Goal: Transaction & Acquisition: Obtain resource

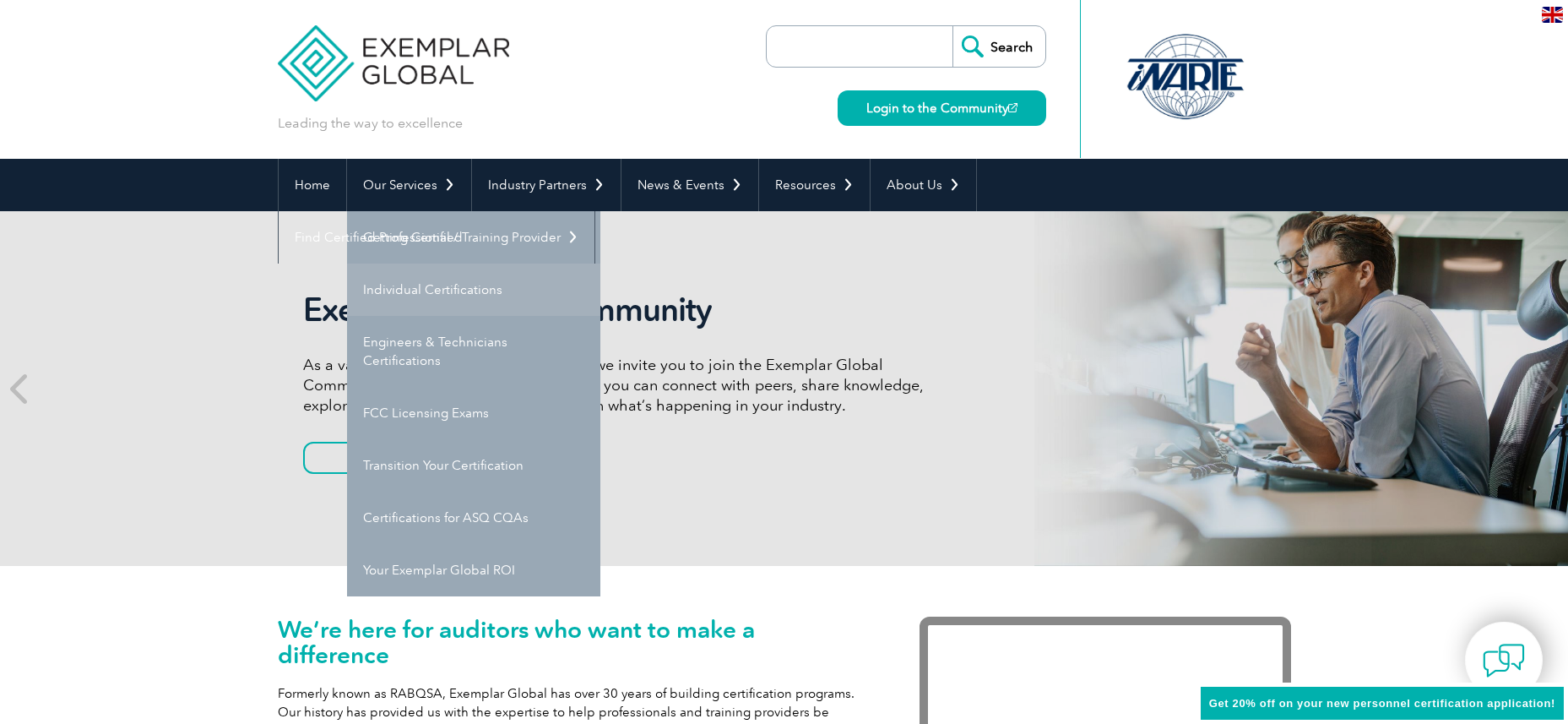
click at [463, 290] on link "Individual Certifications" at bounding box center [474, 290] width 253 height 52
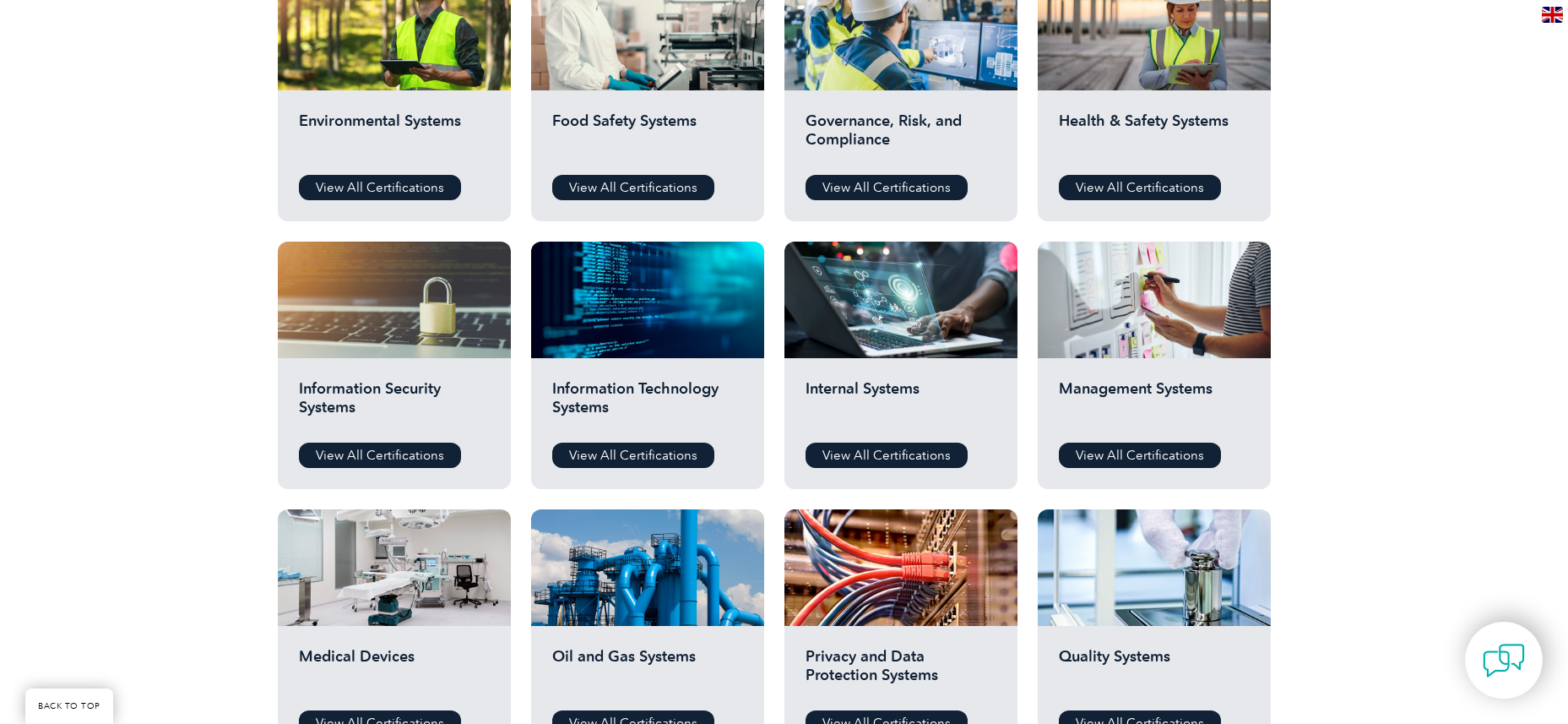
scroll to position [675, 0]
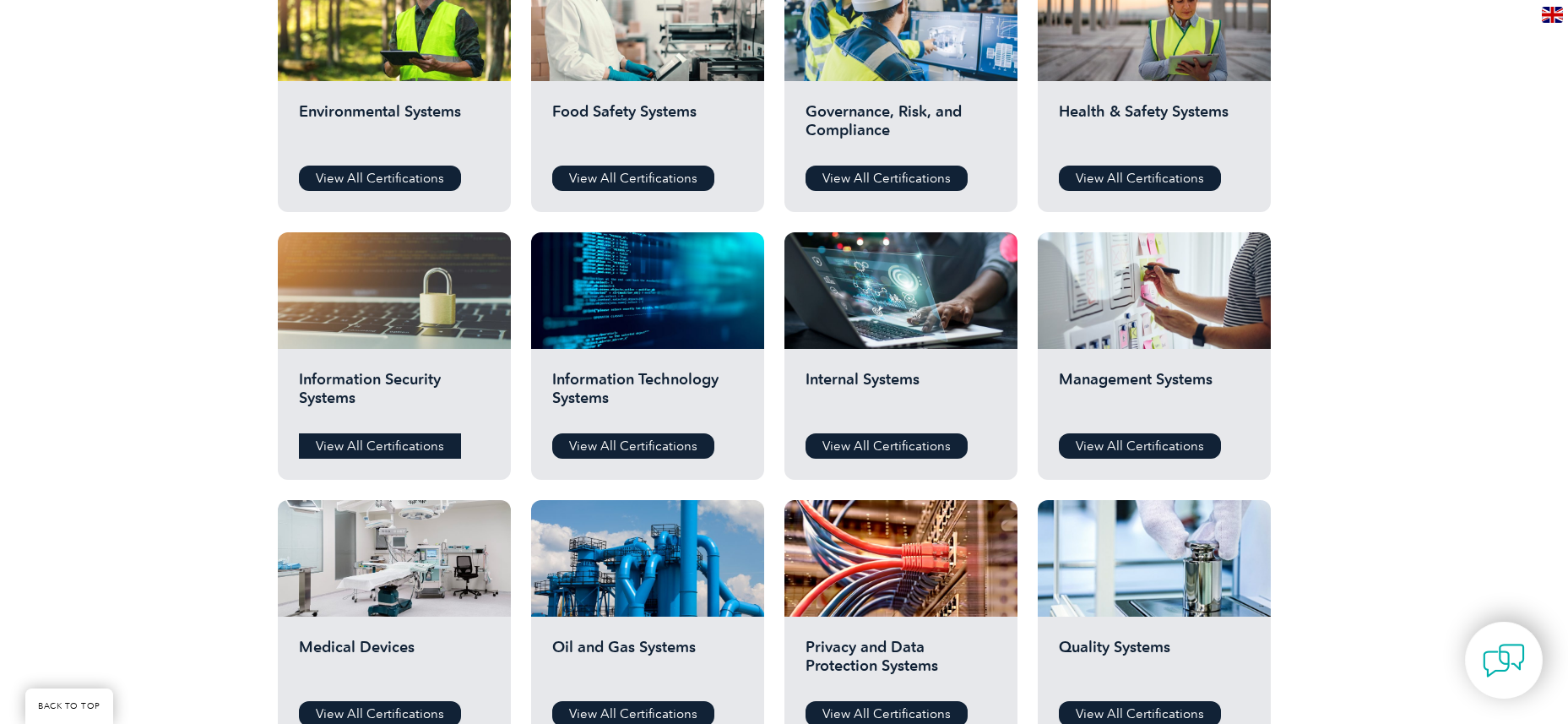
click at [416, 452] on link "View All Certifications" at bounding box center [379, 446] width 162 height 26
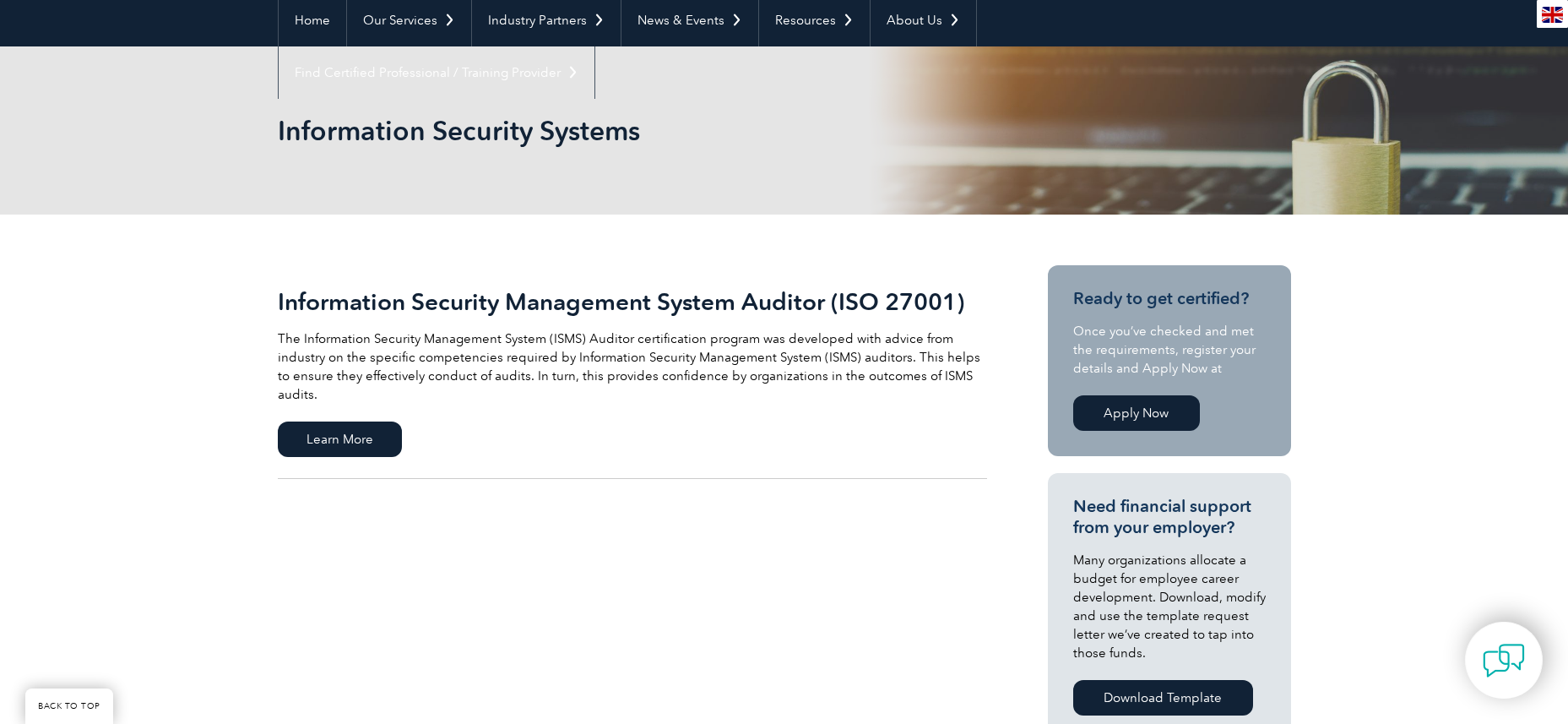
scroll to position [253, 0]
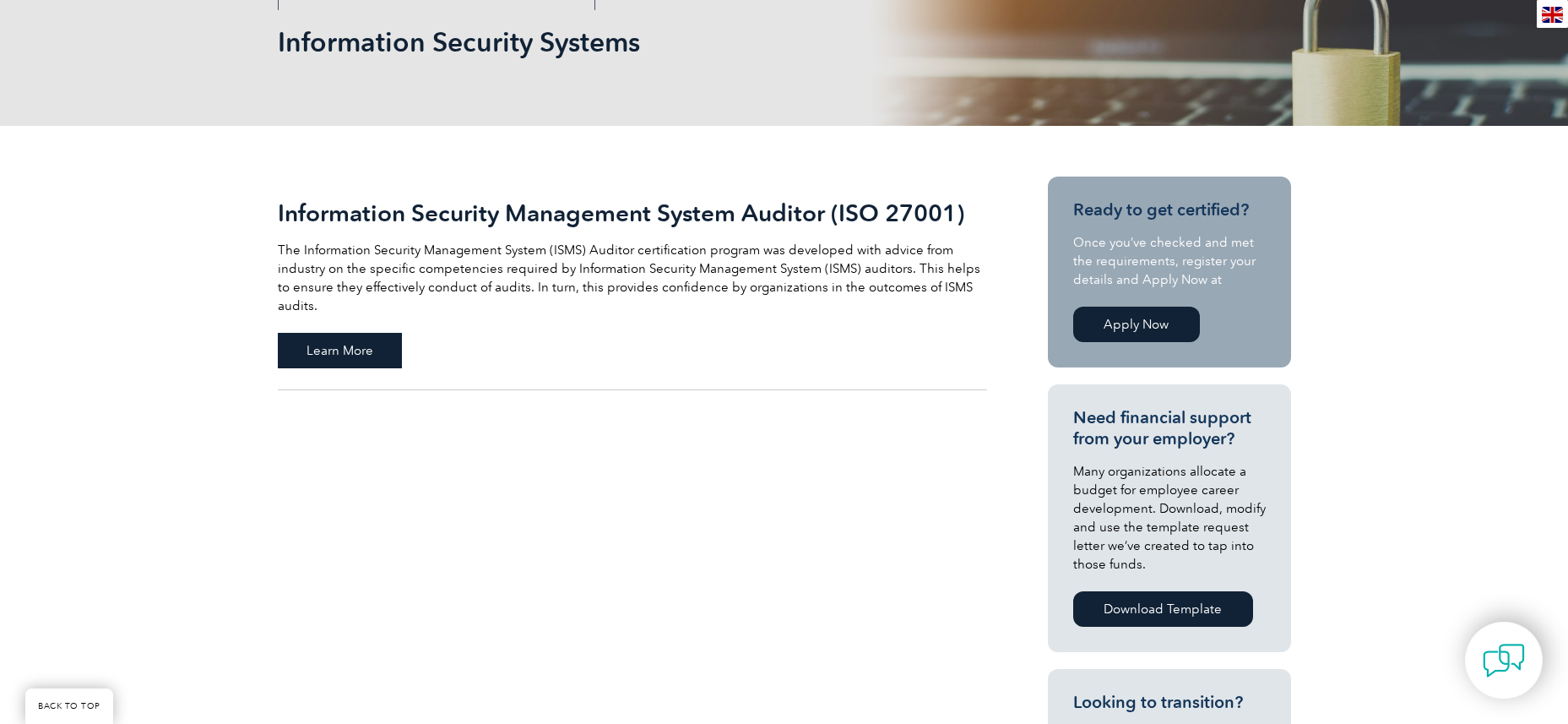
click at [360, 341] on span "Learn More" at bounding box center [339, 350] width 124 height 36
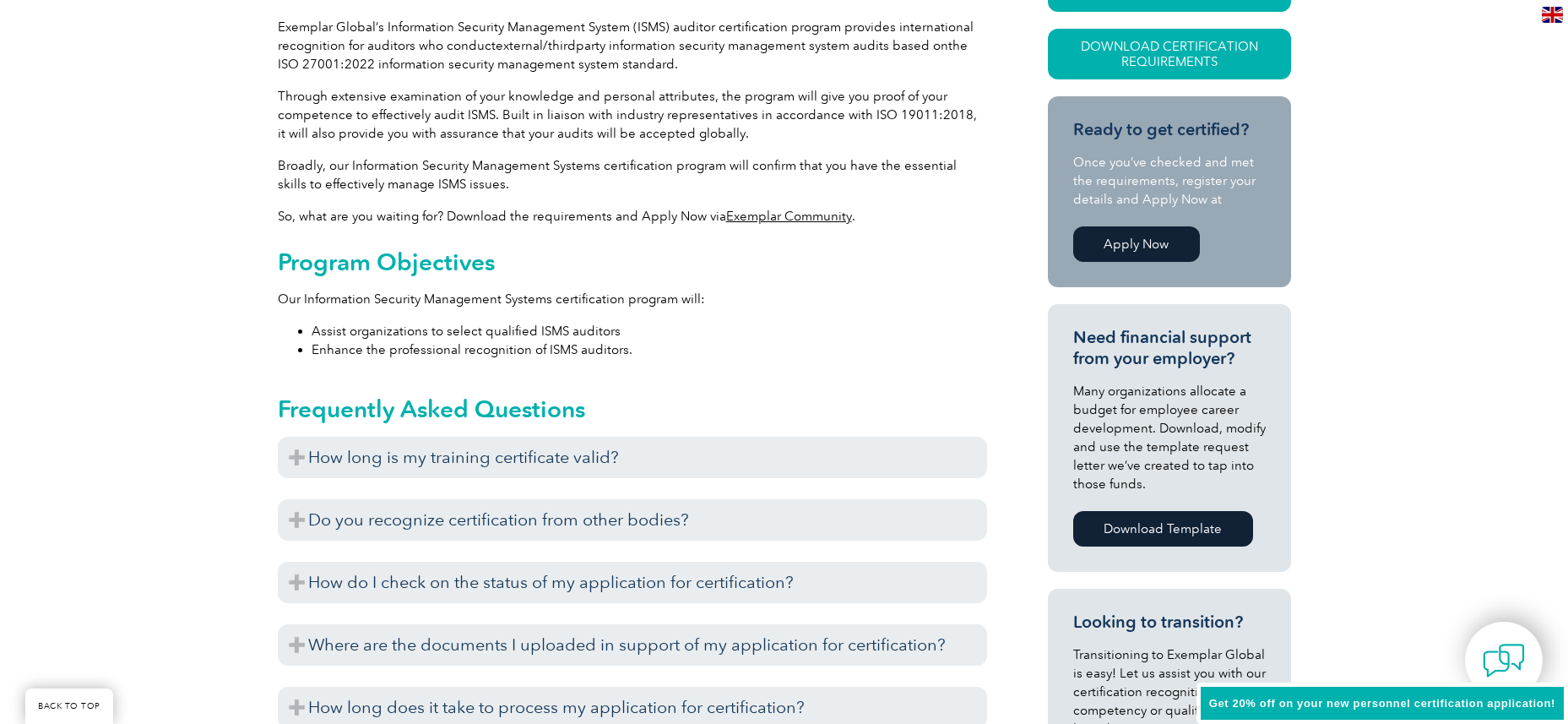
scroll to position [591, 0]
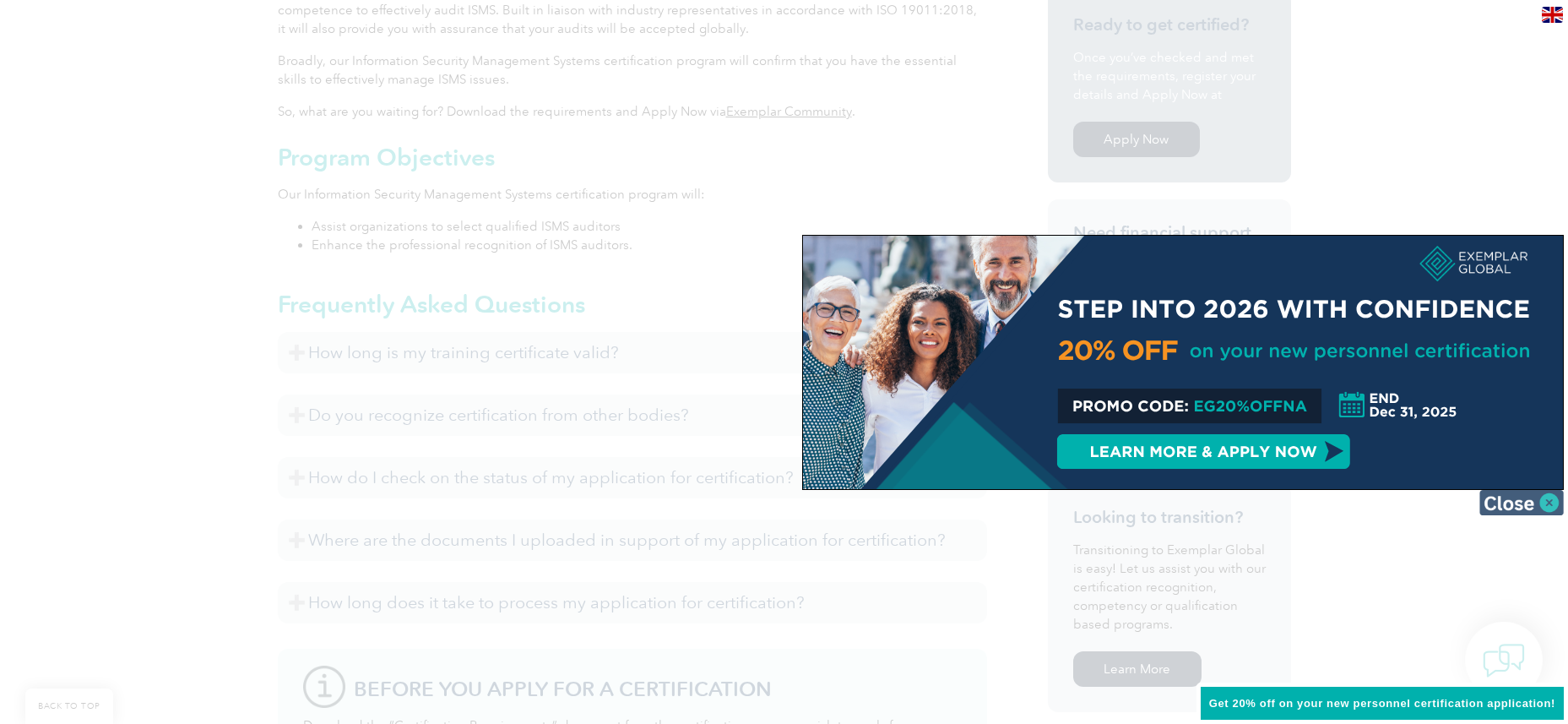
click at [1513, 505] on img at bounding box center [1522, 503] width 84 height 26
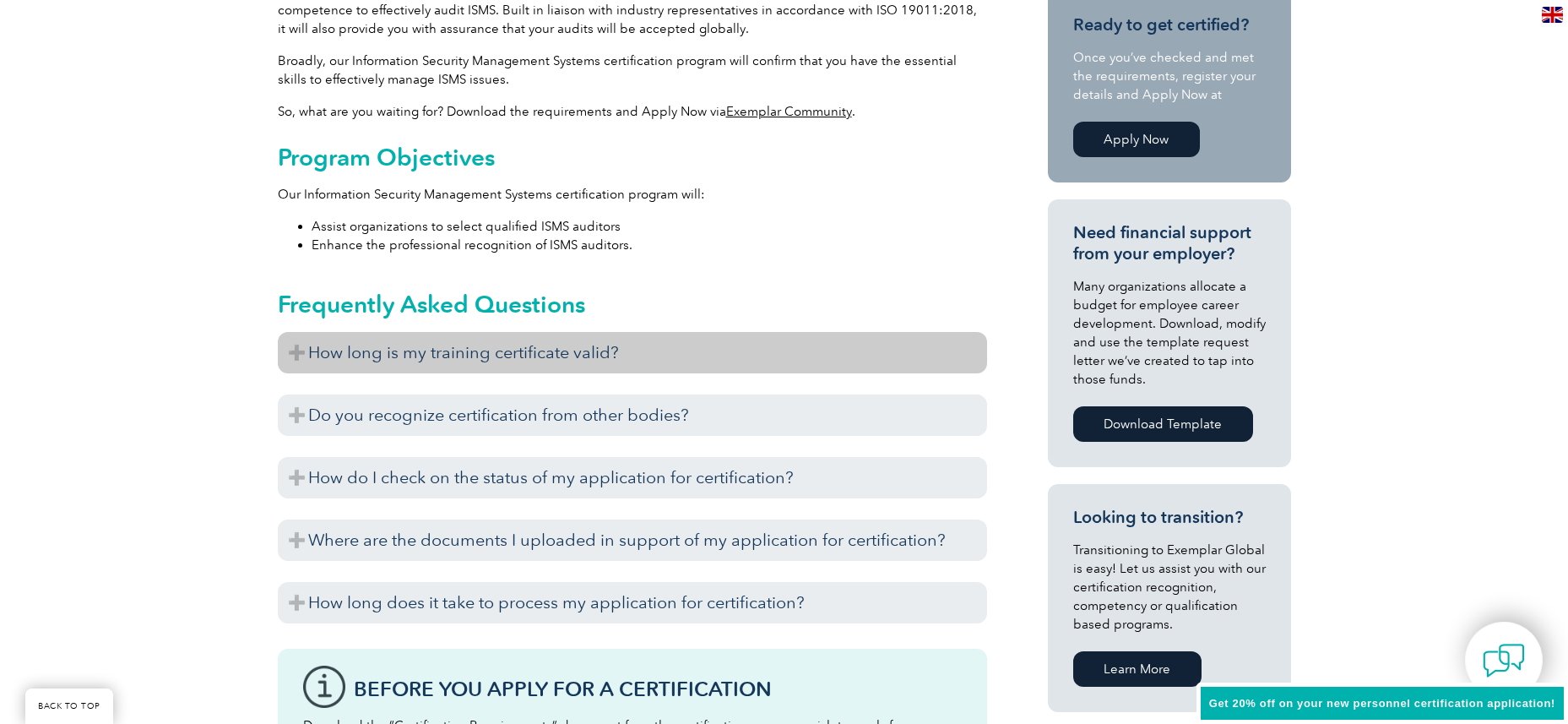
click at [470, 363] on h3 "How long is my training certificate valid?" at bounding box center [632, 352] width 709 height 41
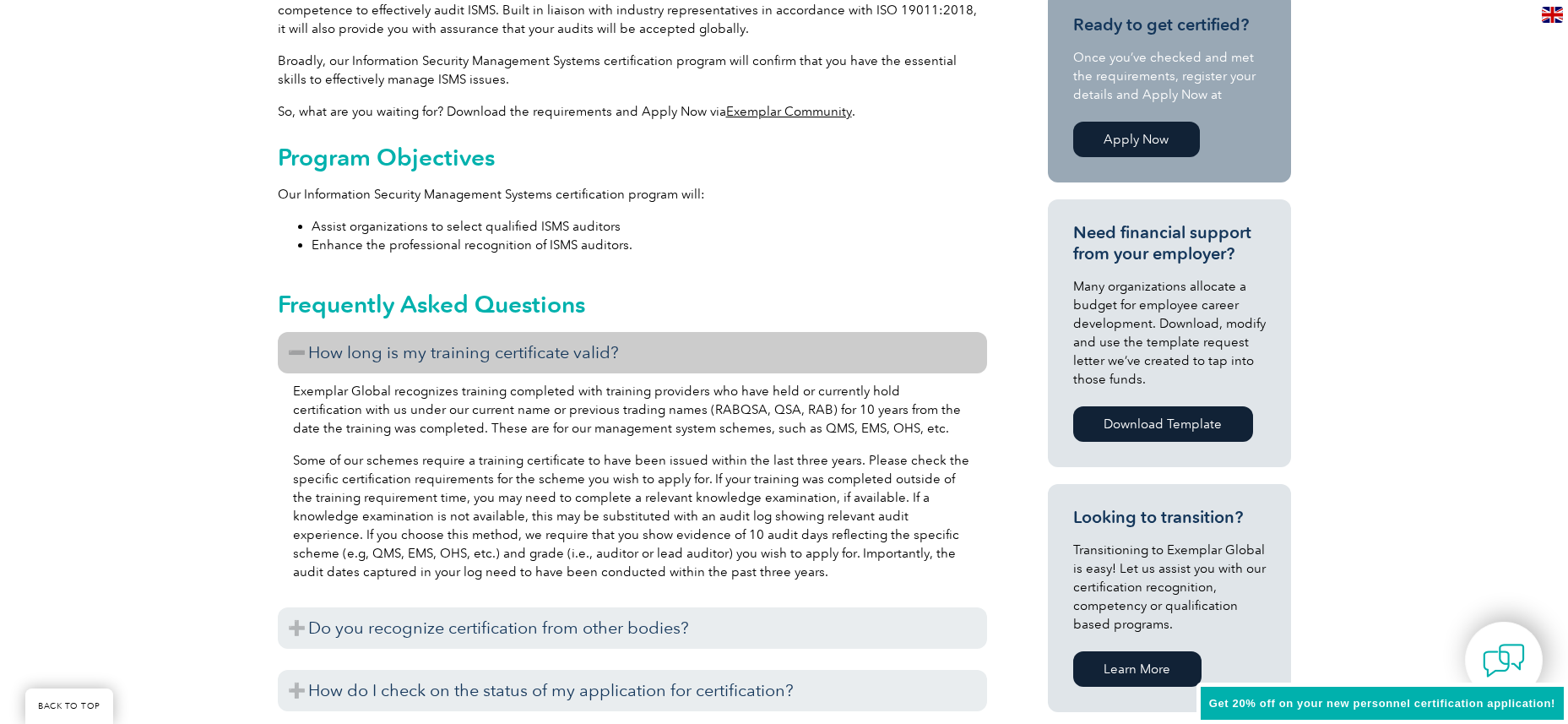
click at [470, 363] on h3 "How long is my training certificate valid?" at bounding box center [632, 352] width 709 height 41
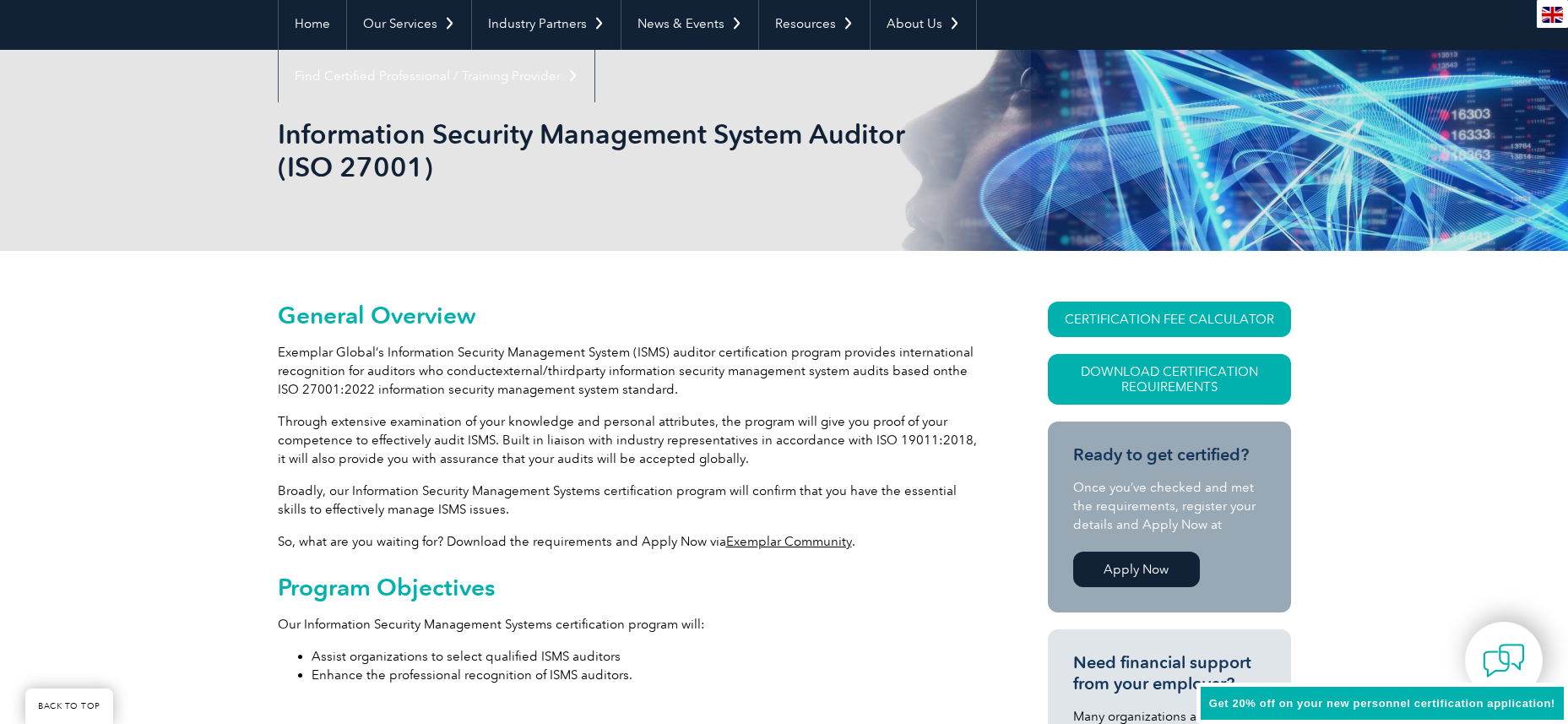
scroll to position [0, 0]
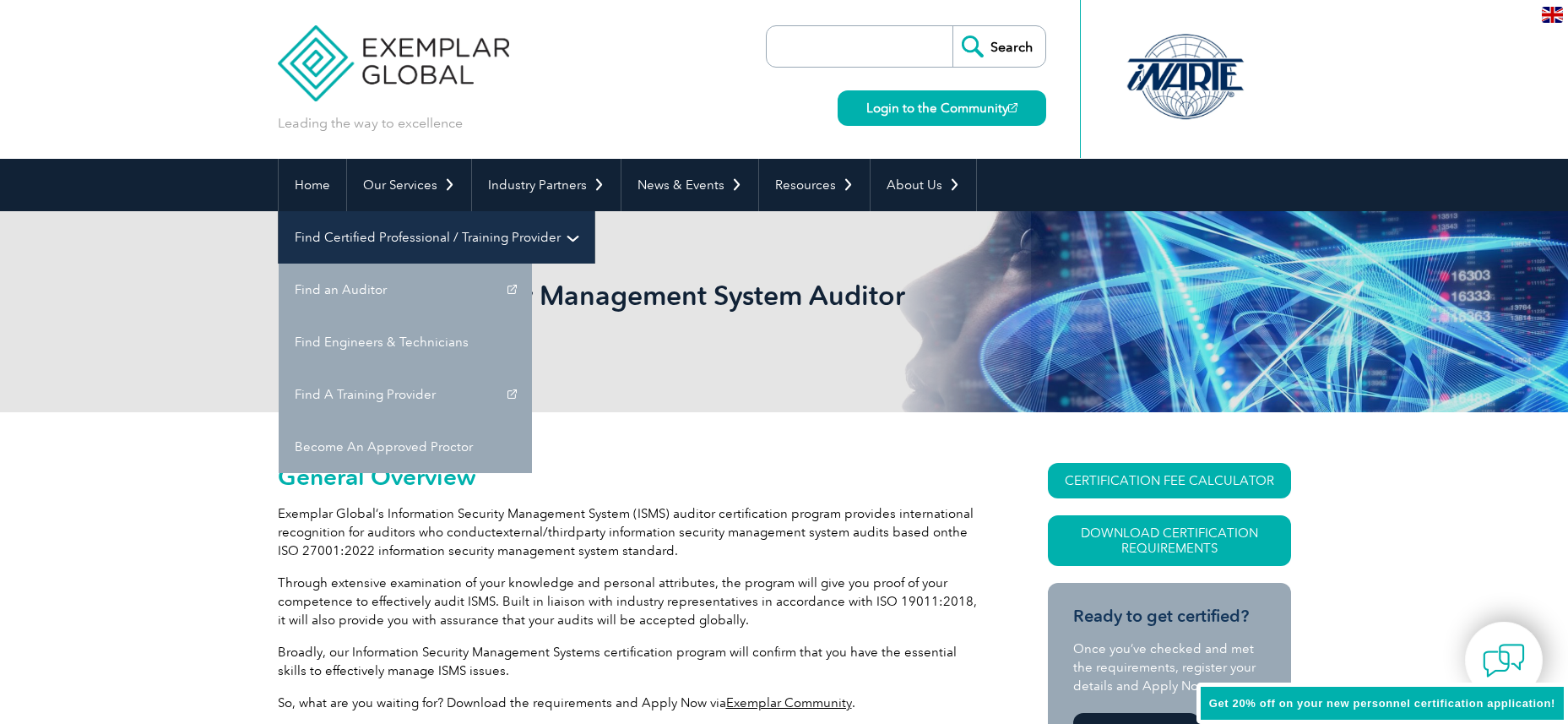
click at [595, 211] on link "Find Certified Professional / Training Provider" at bounding box center [436, 236] width 316 height 52
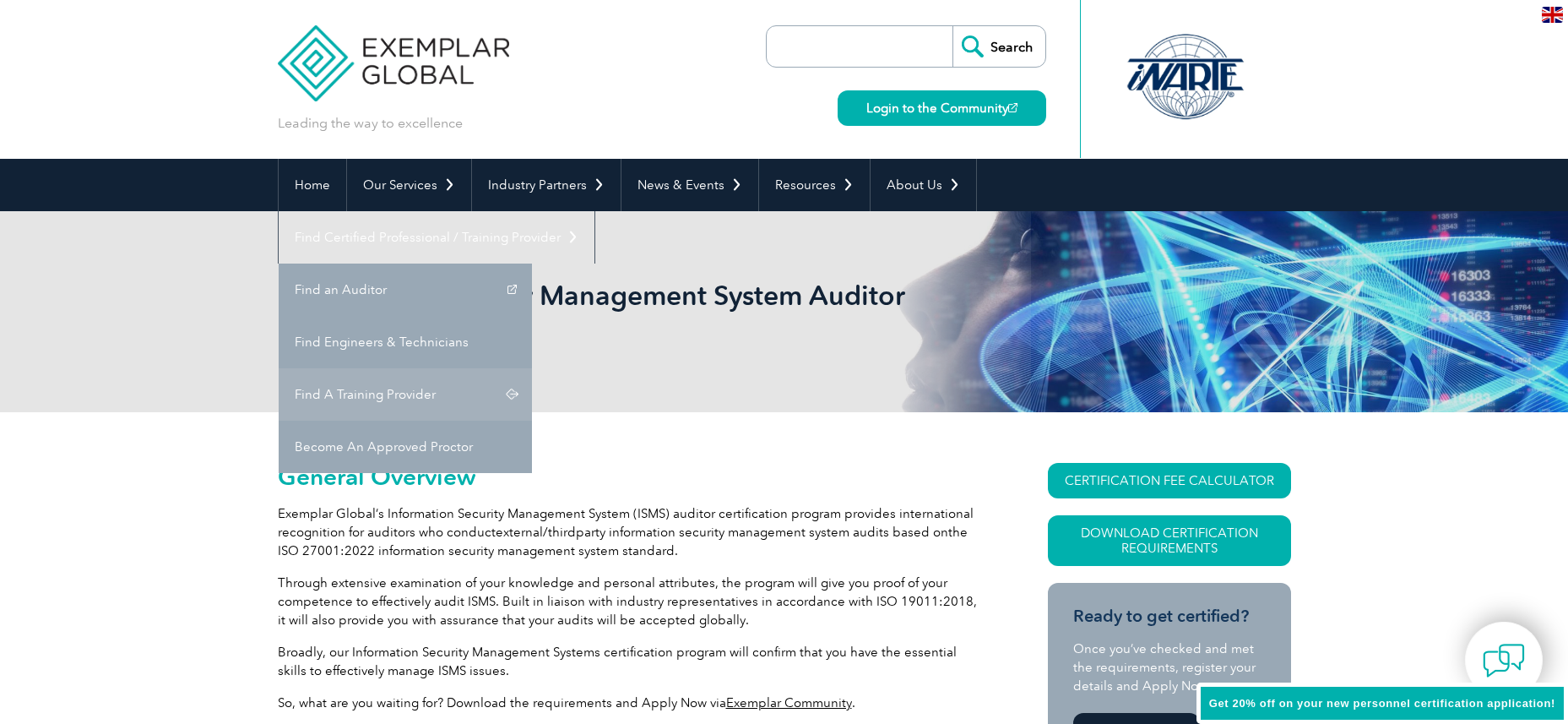
click at [532, 368] on link "Find A Training Provider" at bounding box center [405, 394] width 253 height 52
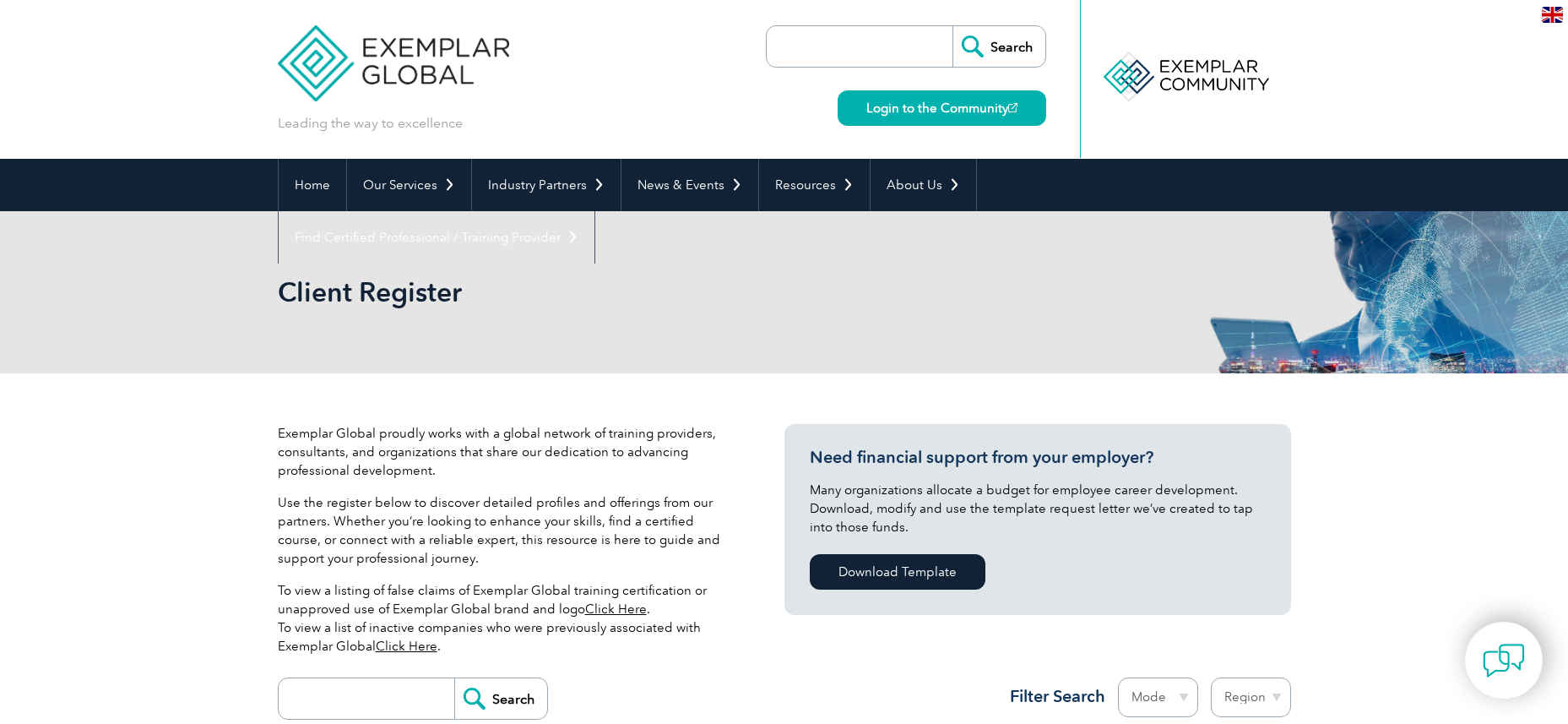
drag, startPoint x: 659, startPoint y: 372, endPoint x: 620, endPoint y: 117, distance: 258.0
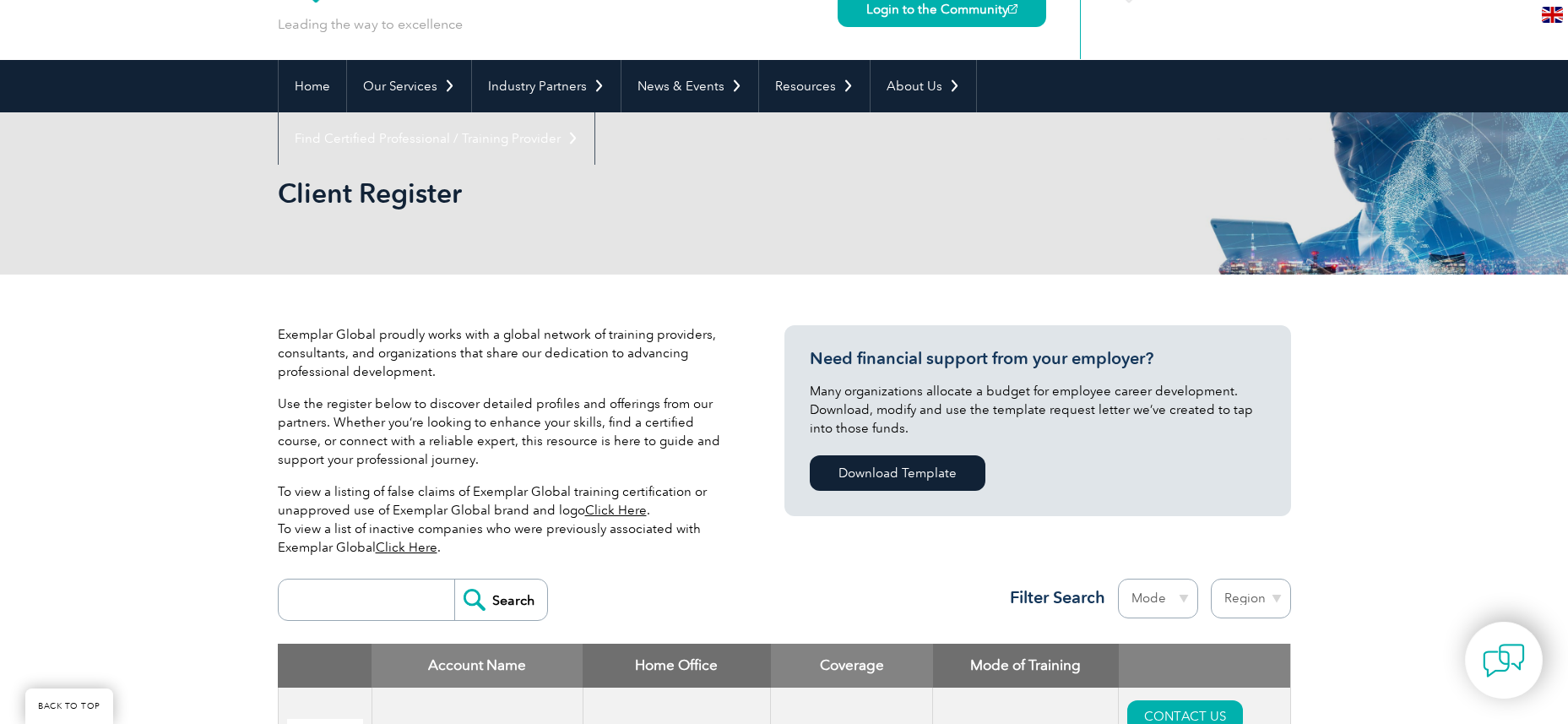
scroll to position [338, 0]
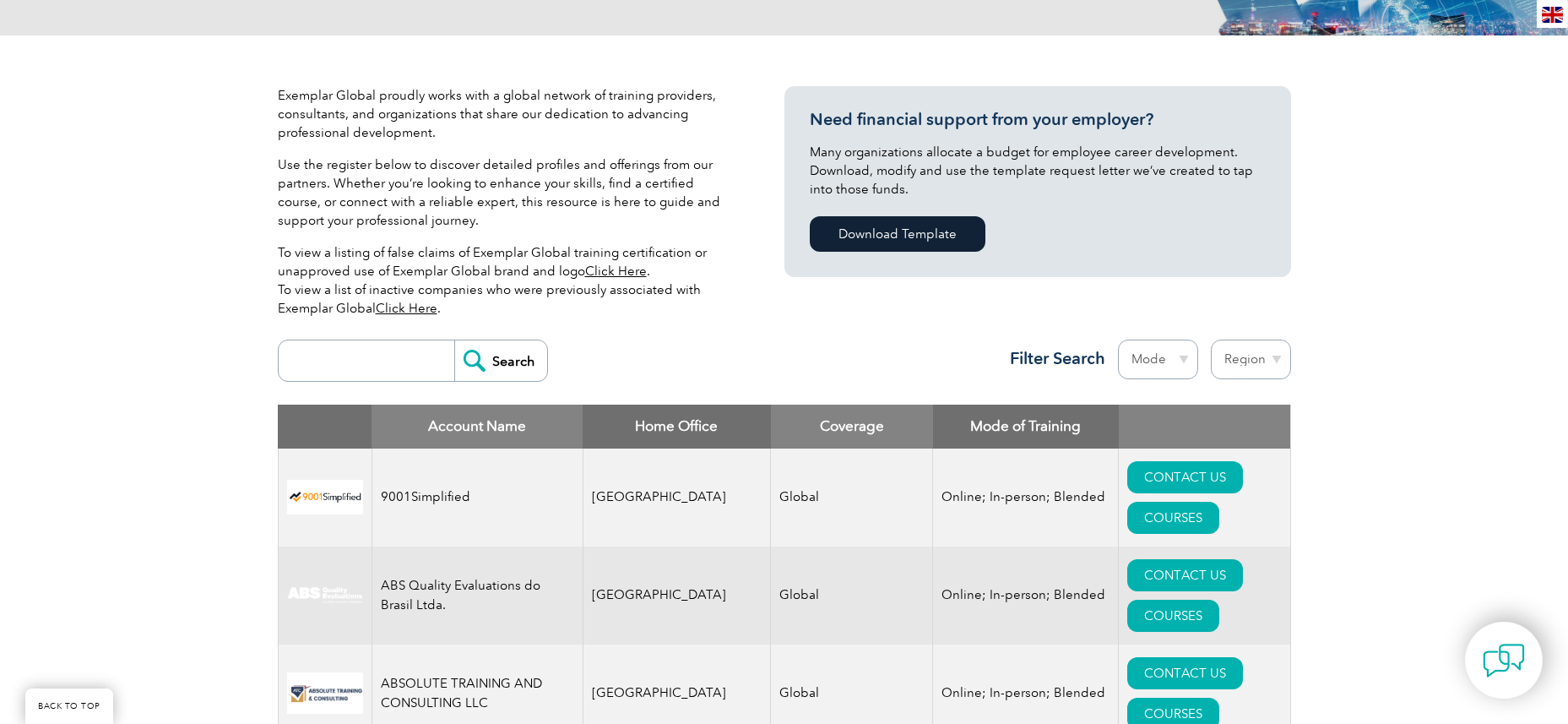
click at [404, 366] on input "search" at bounding box center [370, 360] width 167 height 40
type input "27001"
click at [455, 340] on input "Search" at bounding box center [500, 360] width 93 height 40
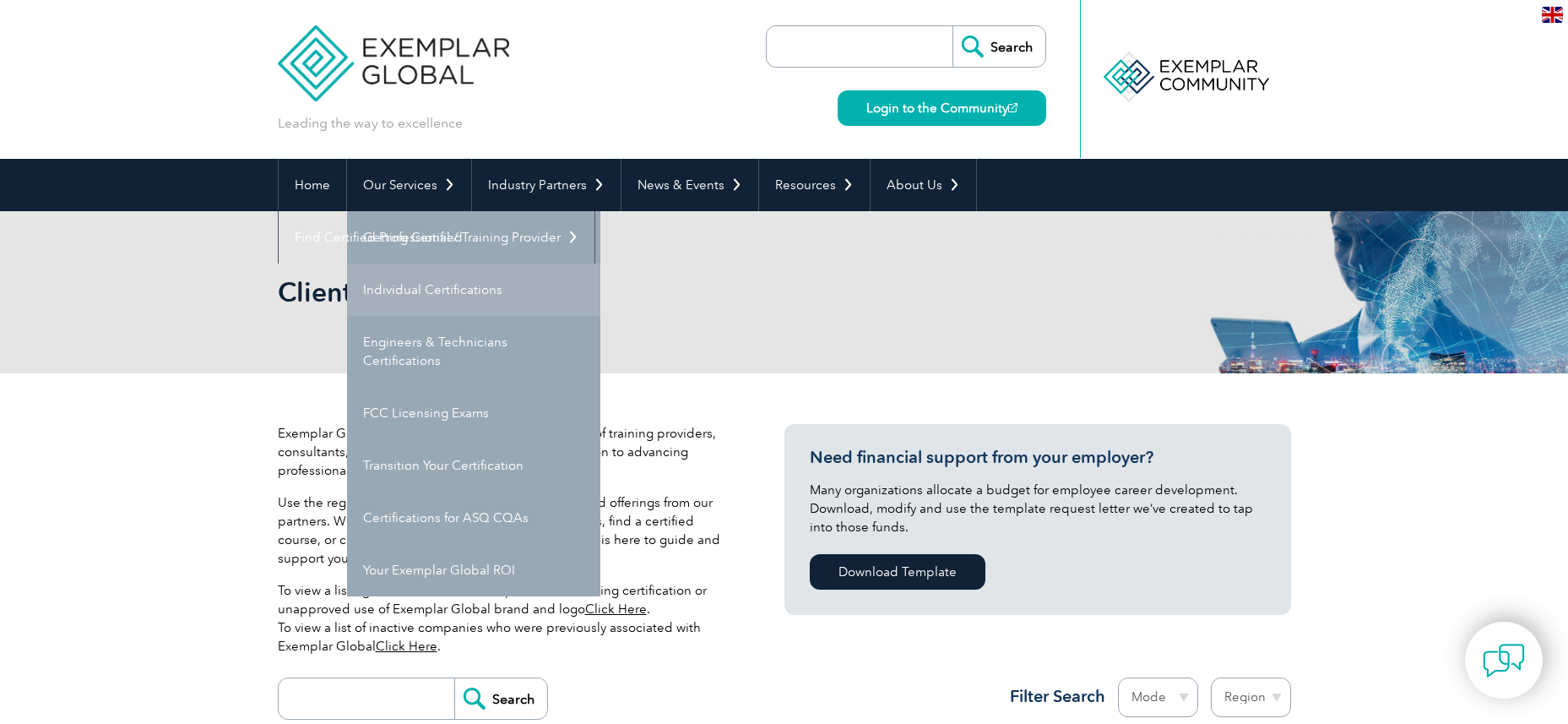
click at [437, 299] on link "Individual Certifications" at bounding box center [474, 290] width 253 height 52
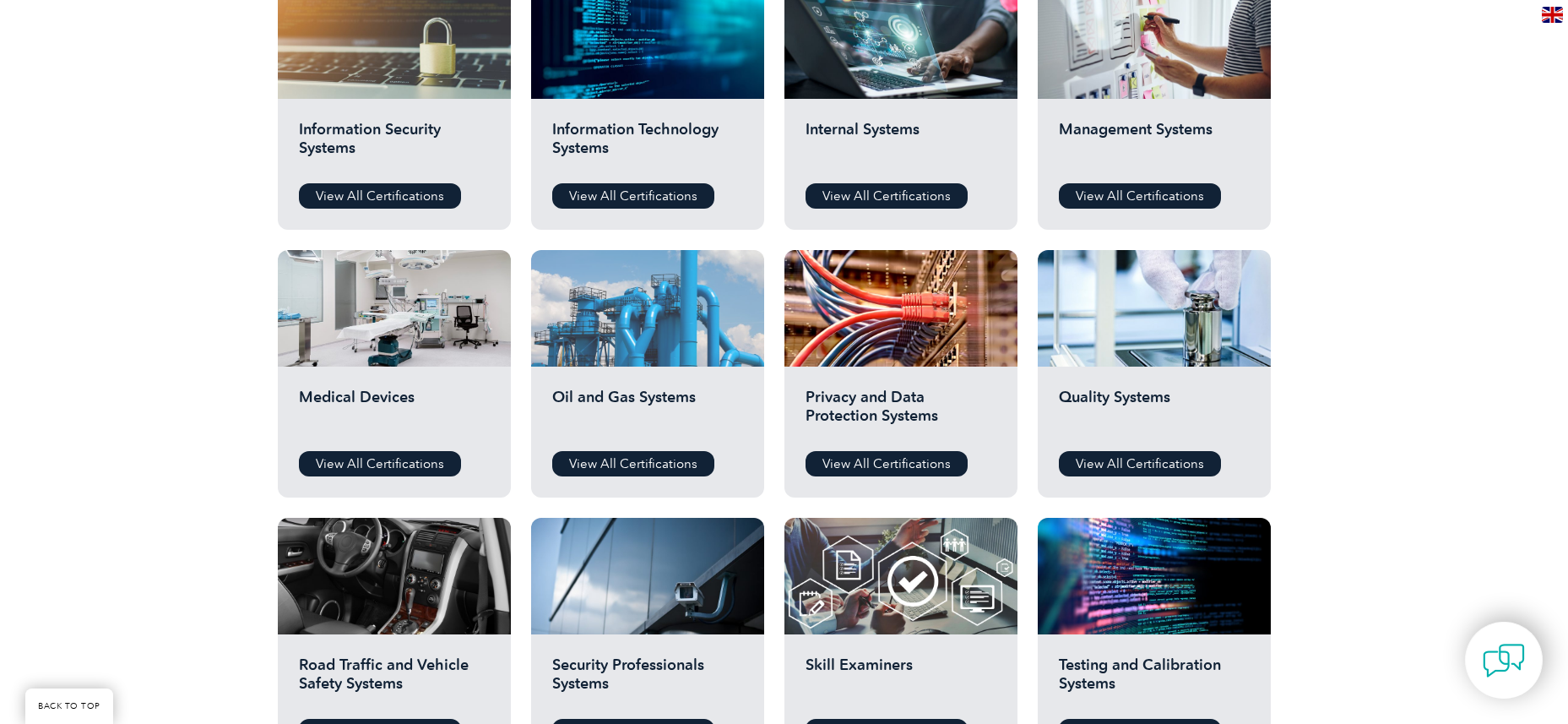
scroll to position [929, 0]
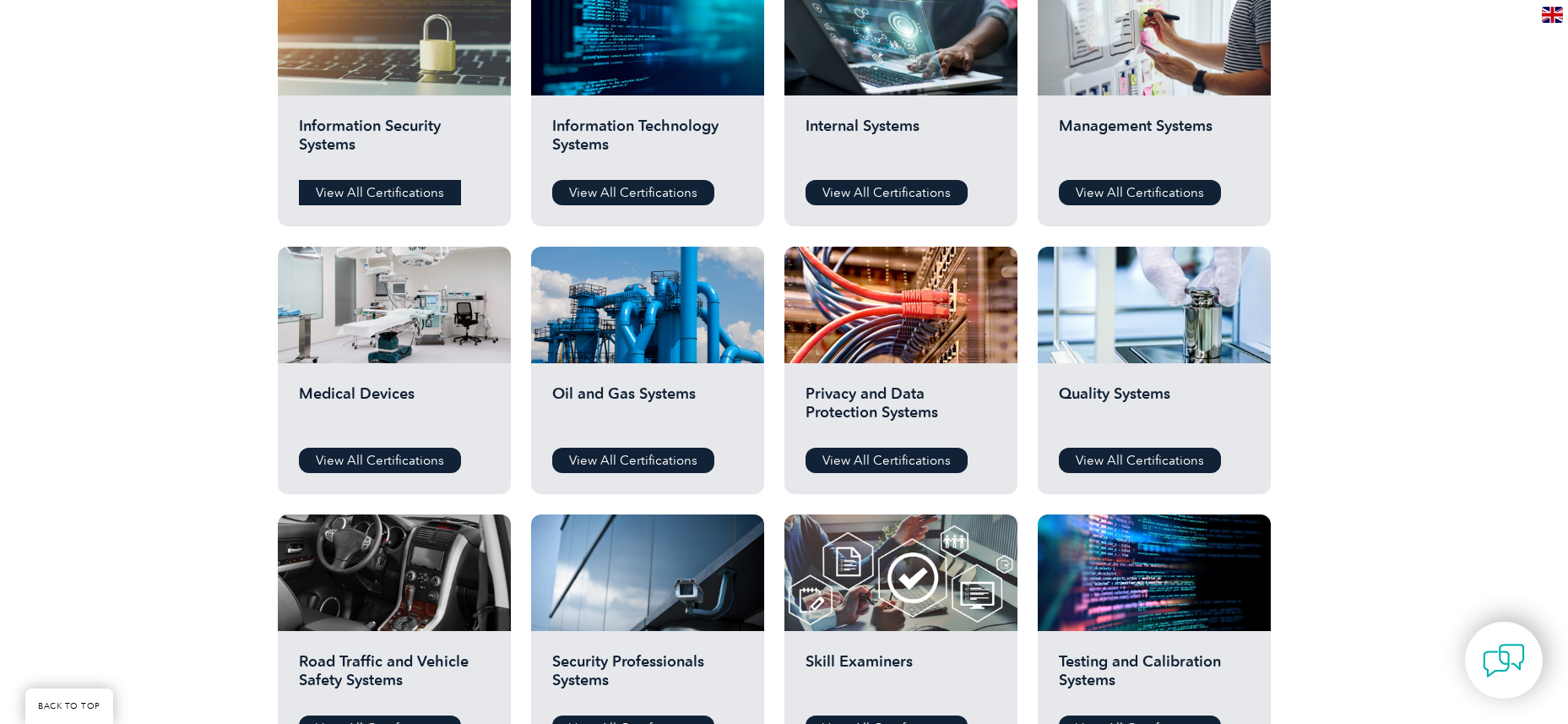
click at [400, 199] on link "View All Certifications" at bounding box center [379, 192] width 162 height 26
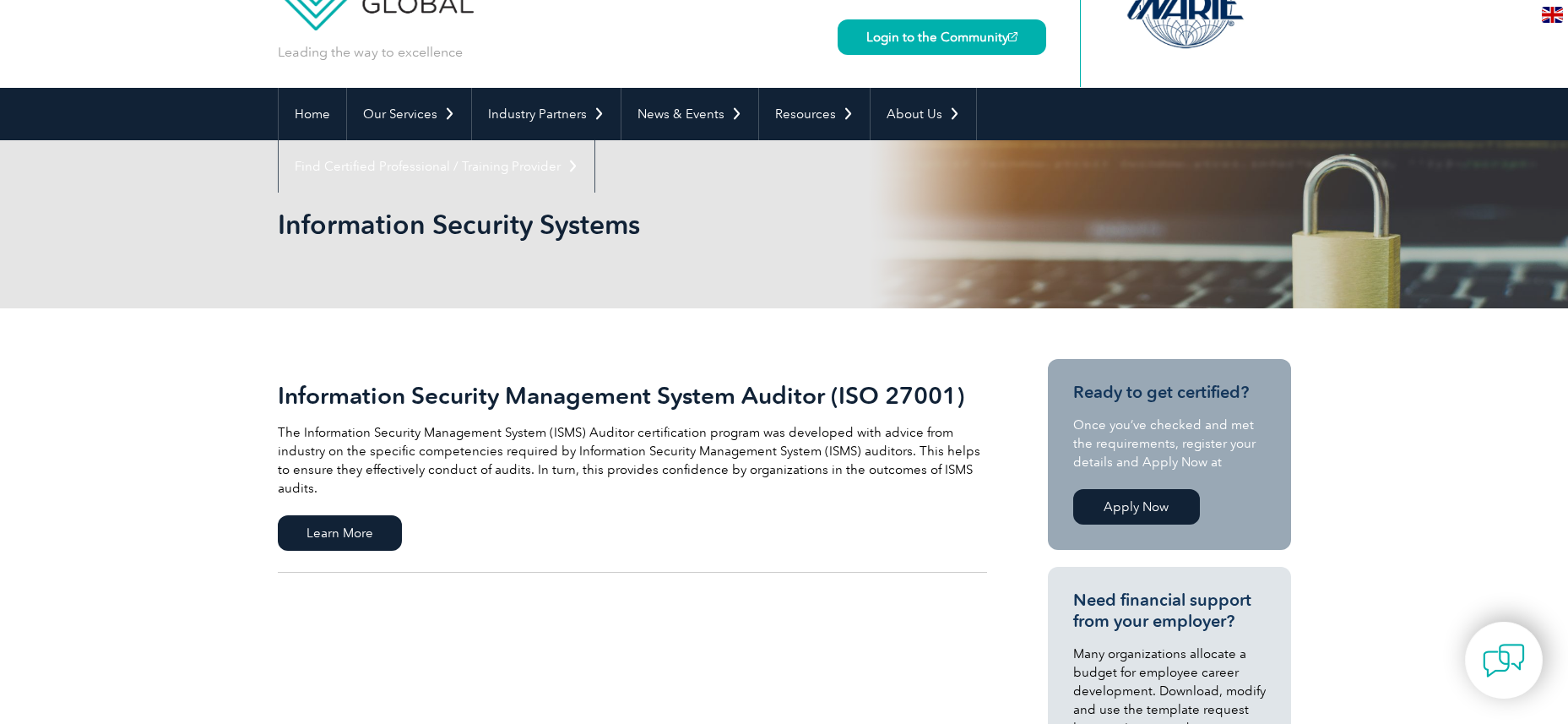
scroll to position [169, 0]
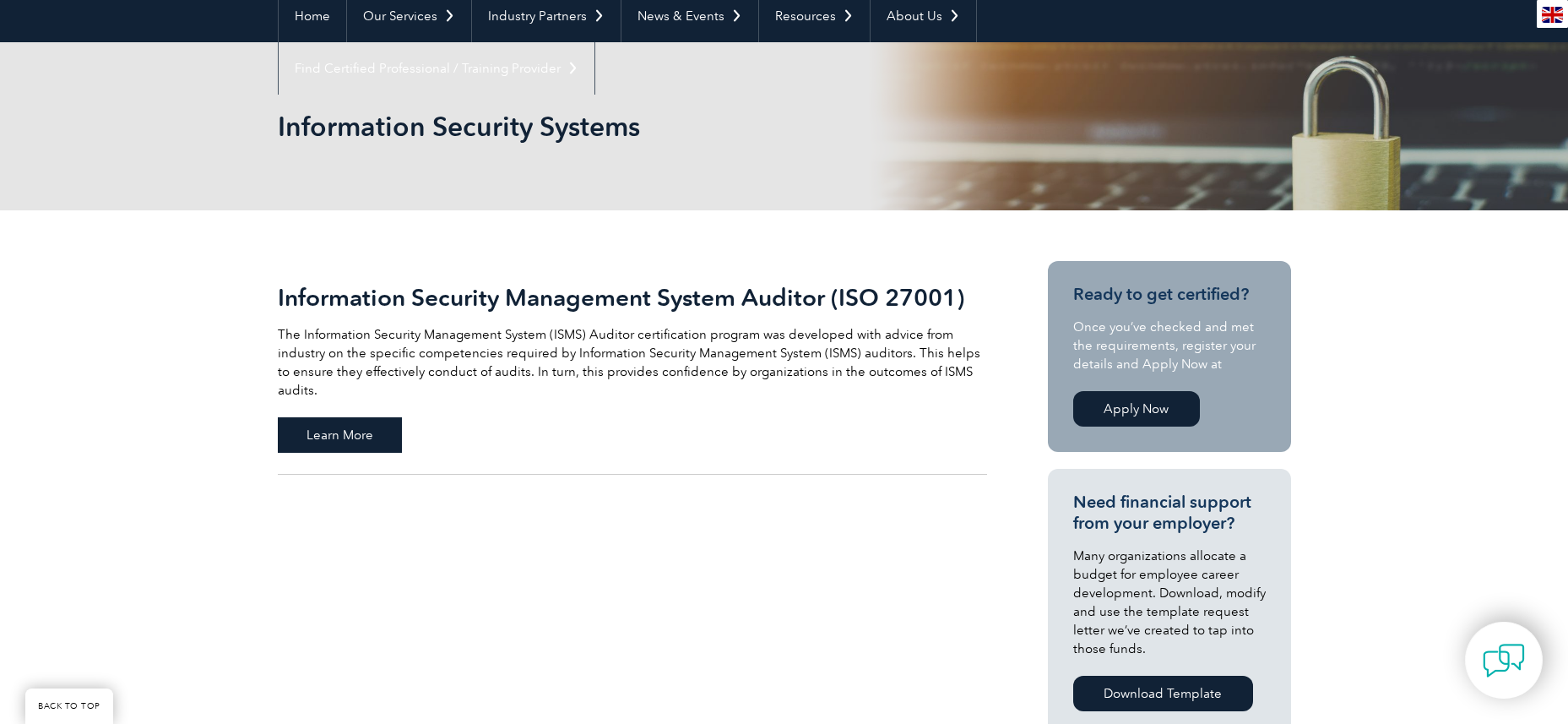
click at [362, 432] on span "Learn More" at bounding box center [339, 434] width 124 height 36
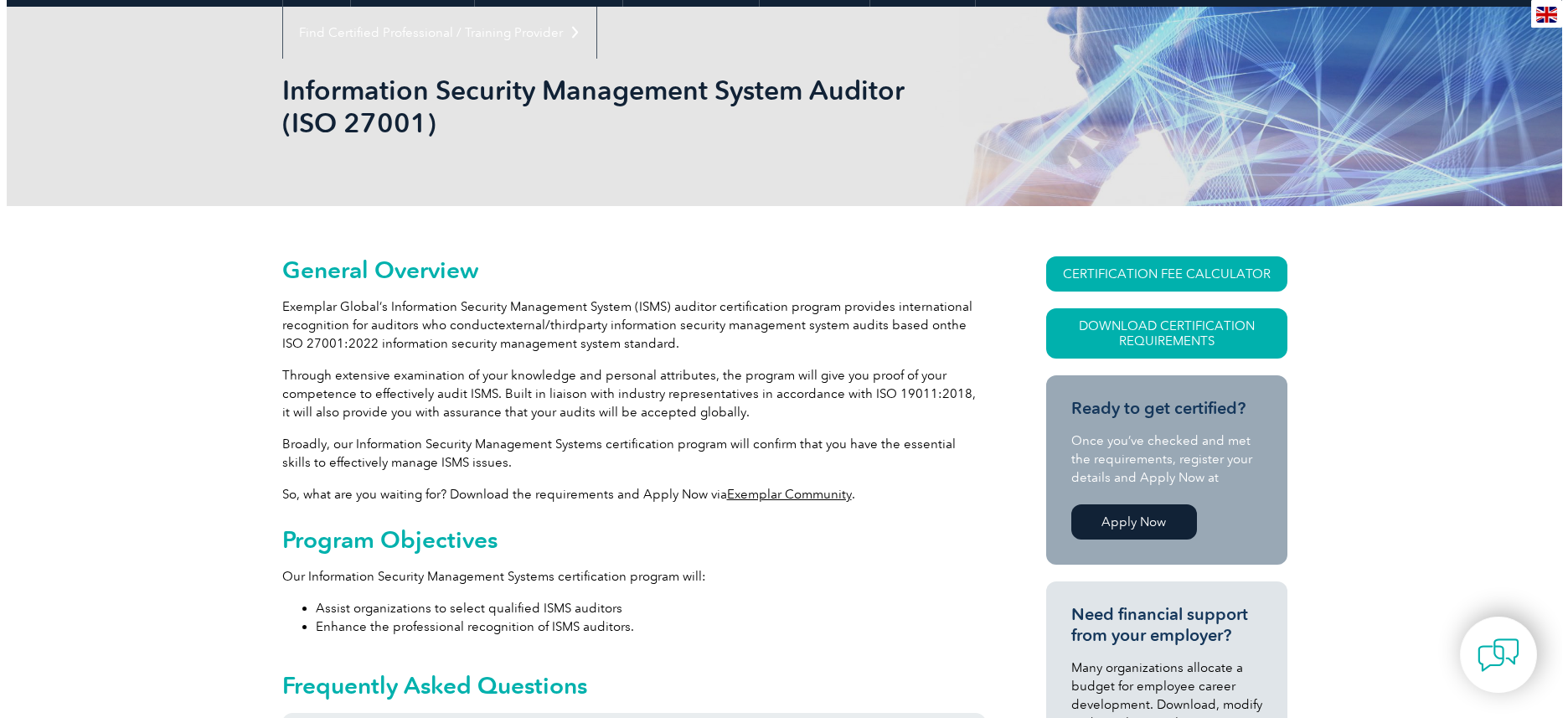
scroll to position [251, 0]
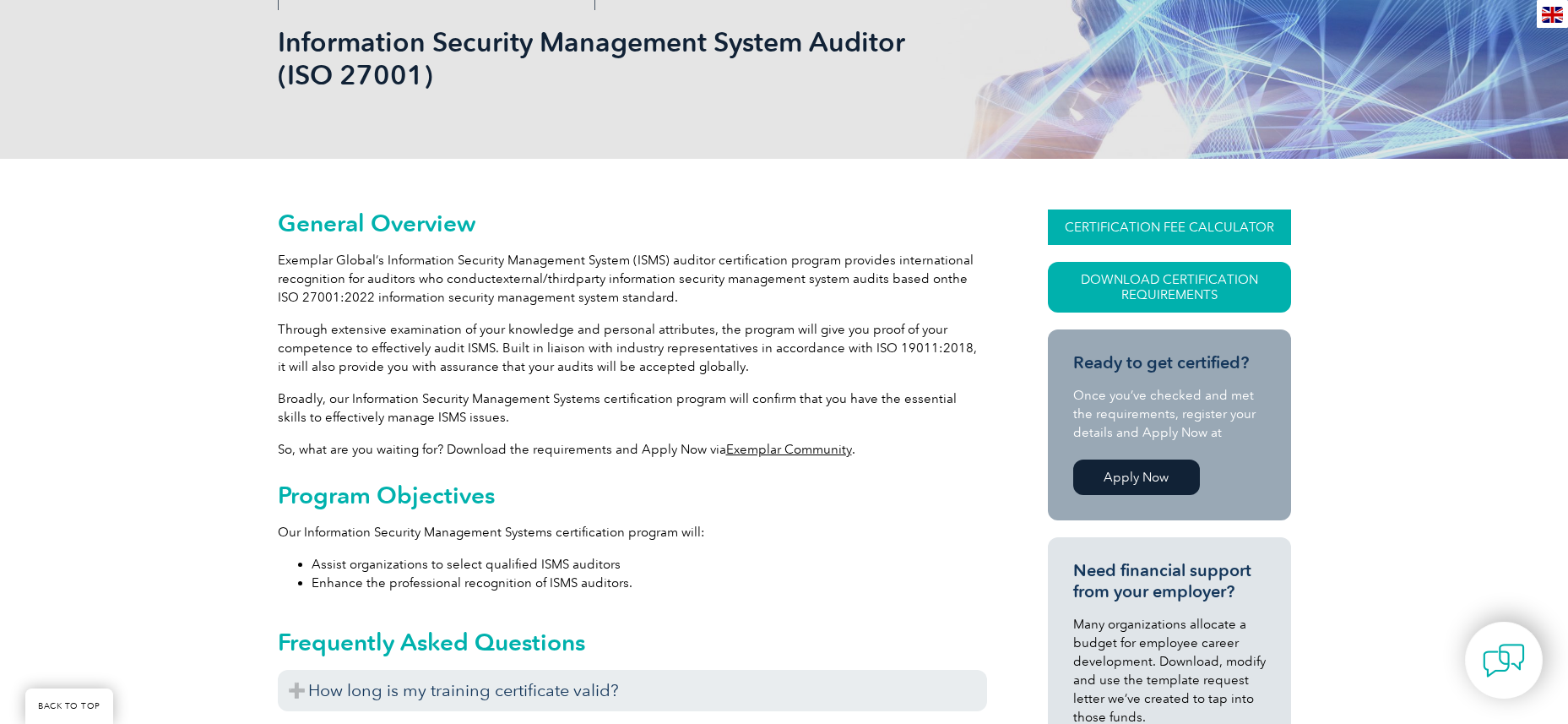
click at [1214, 224] on link "CERTIFICATION FEE CALCULATOR" at bounding box center [1169, 227] width 243 height 36
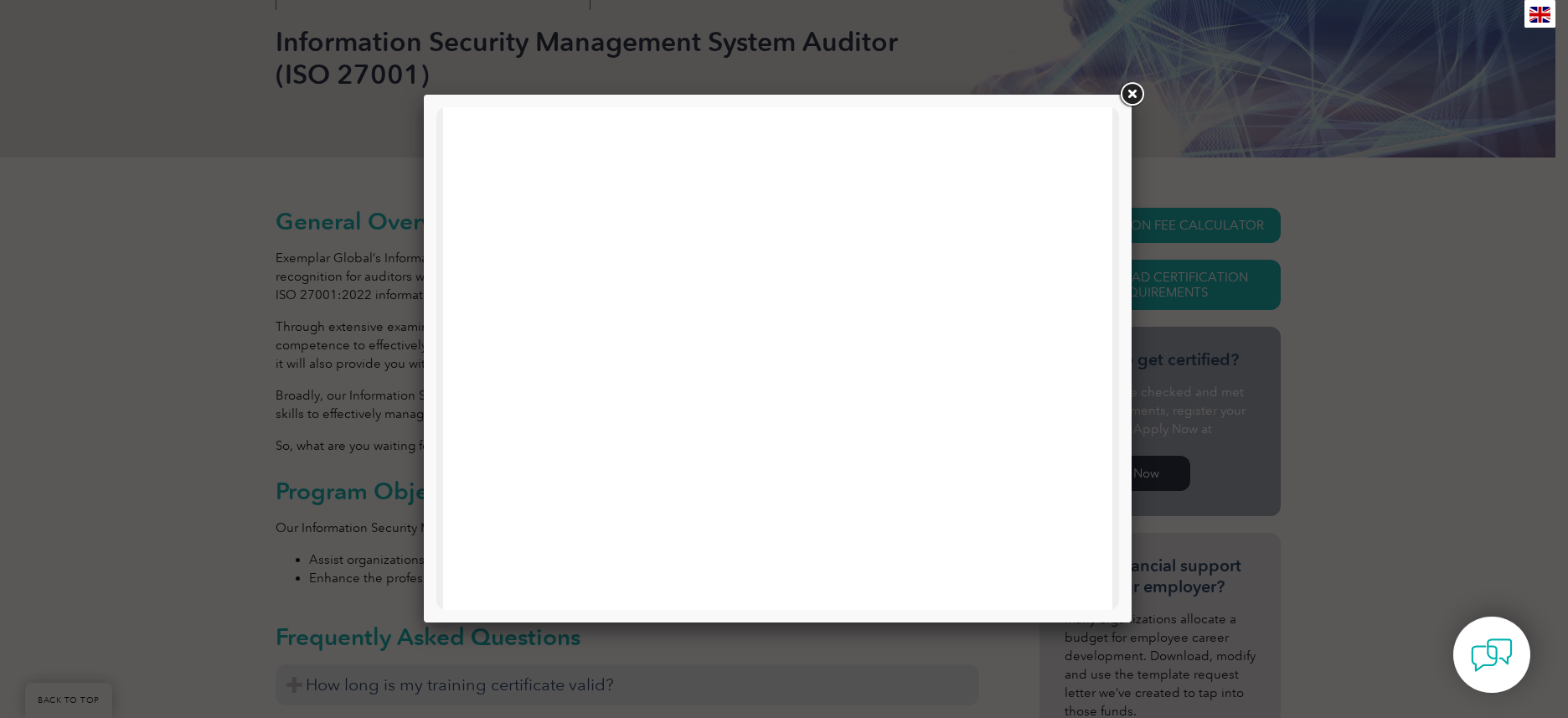
scroll to position [799, 0]
click at [1135, 94] on link at bounding box center [1131, 95] width 30 height 30
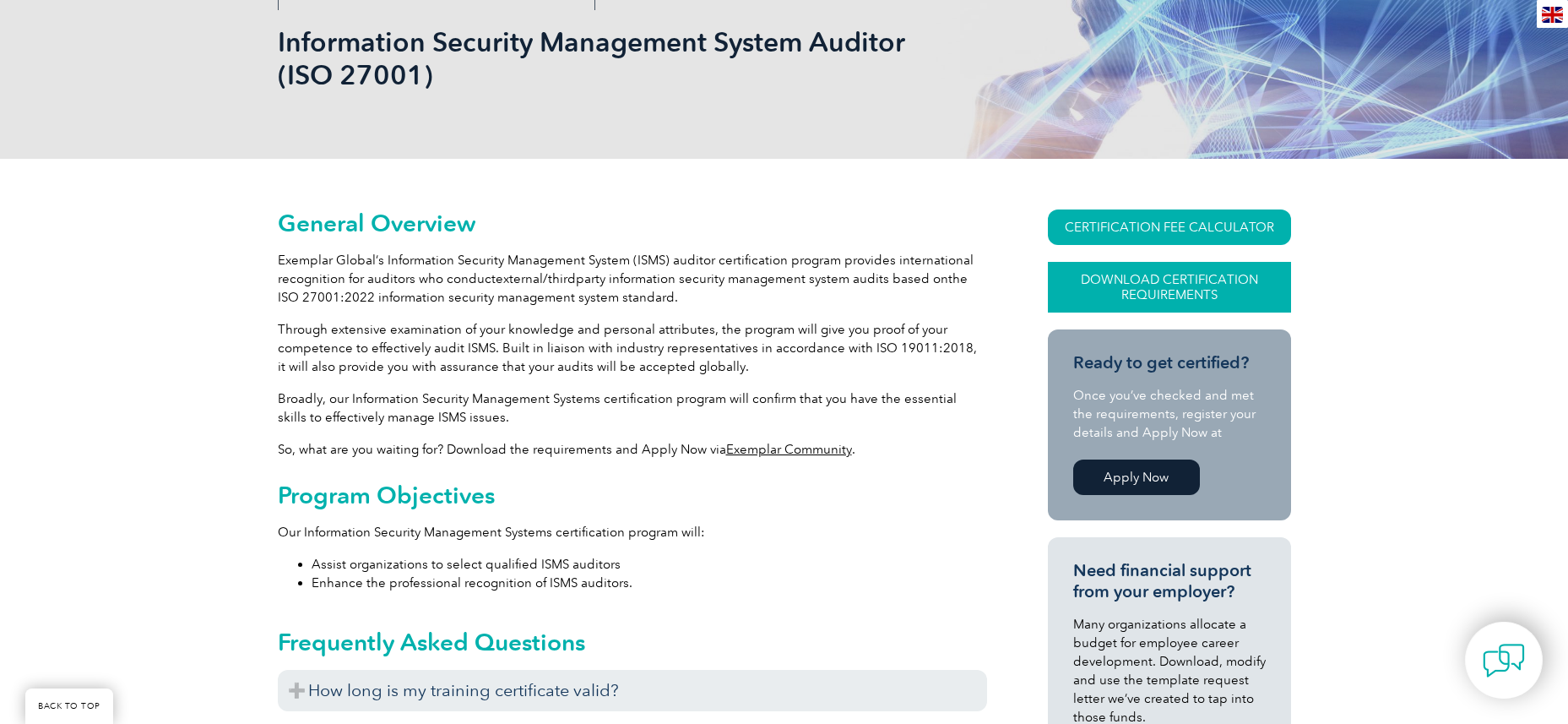
click at [1141, 286] on link "Download Certification Requirements" at bounding box center [1169, 287] width 243 height 50
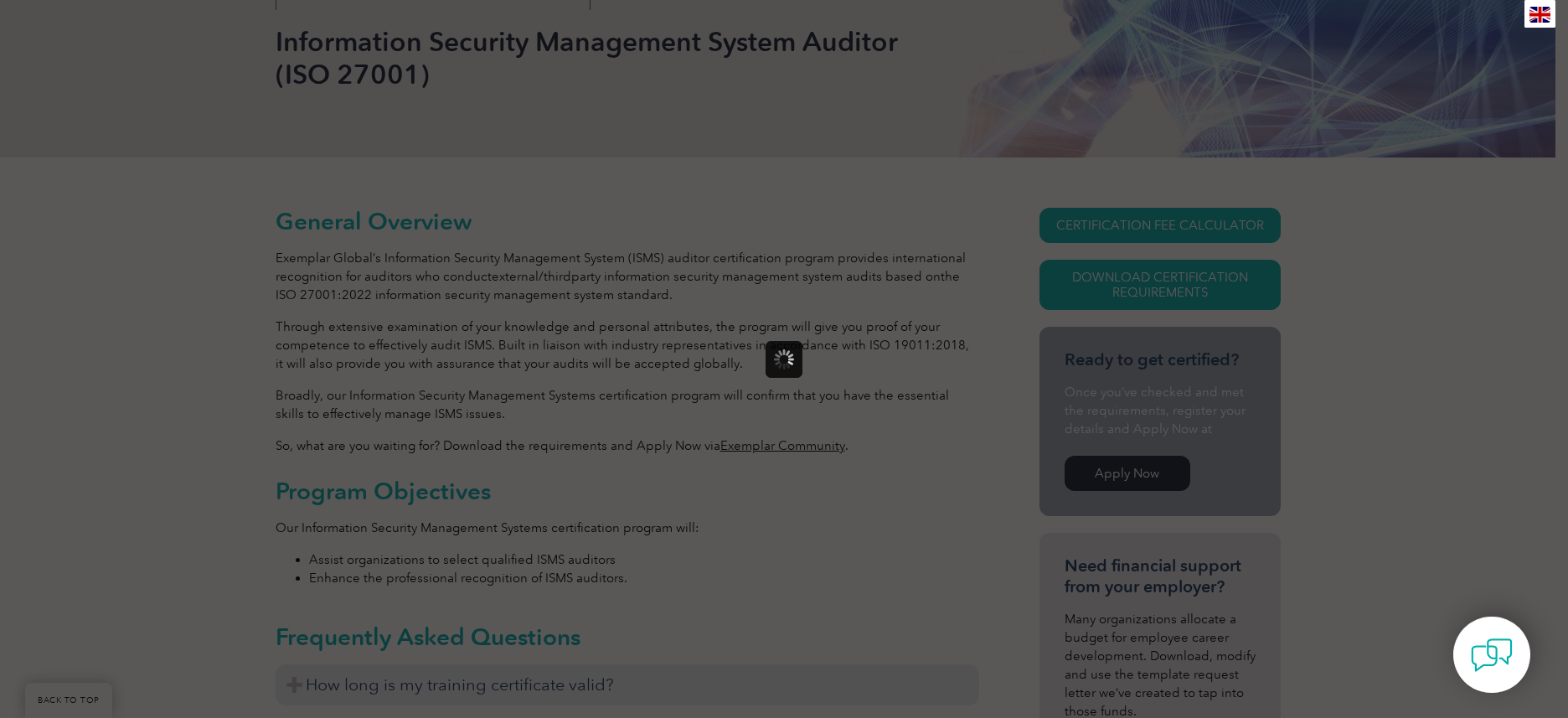
scroll to position [0, 0]
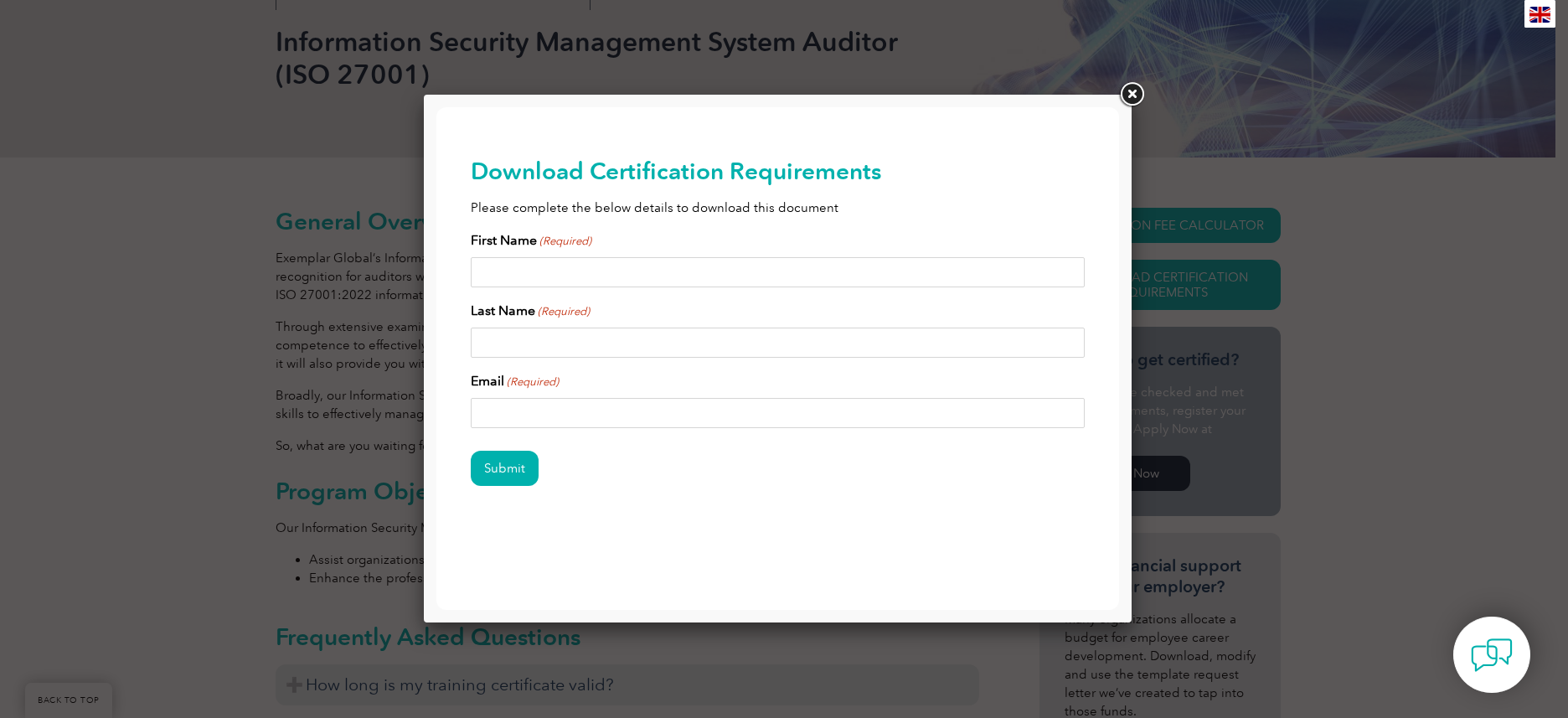
click at [593, 271] on input "First Name (Required)" at bounding box center [778, 272] width 614 height 30
type input "Dayo"
type input "[PERSON_NAME]"
type input "[EMAIL_ADDRESS][DOMAIN_NAME]"
click at [507, 470] on input "Submit" at bounding box center [504, 468] width 68 height 35
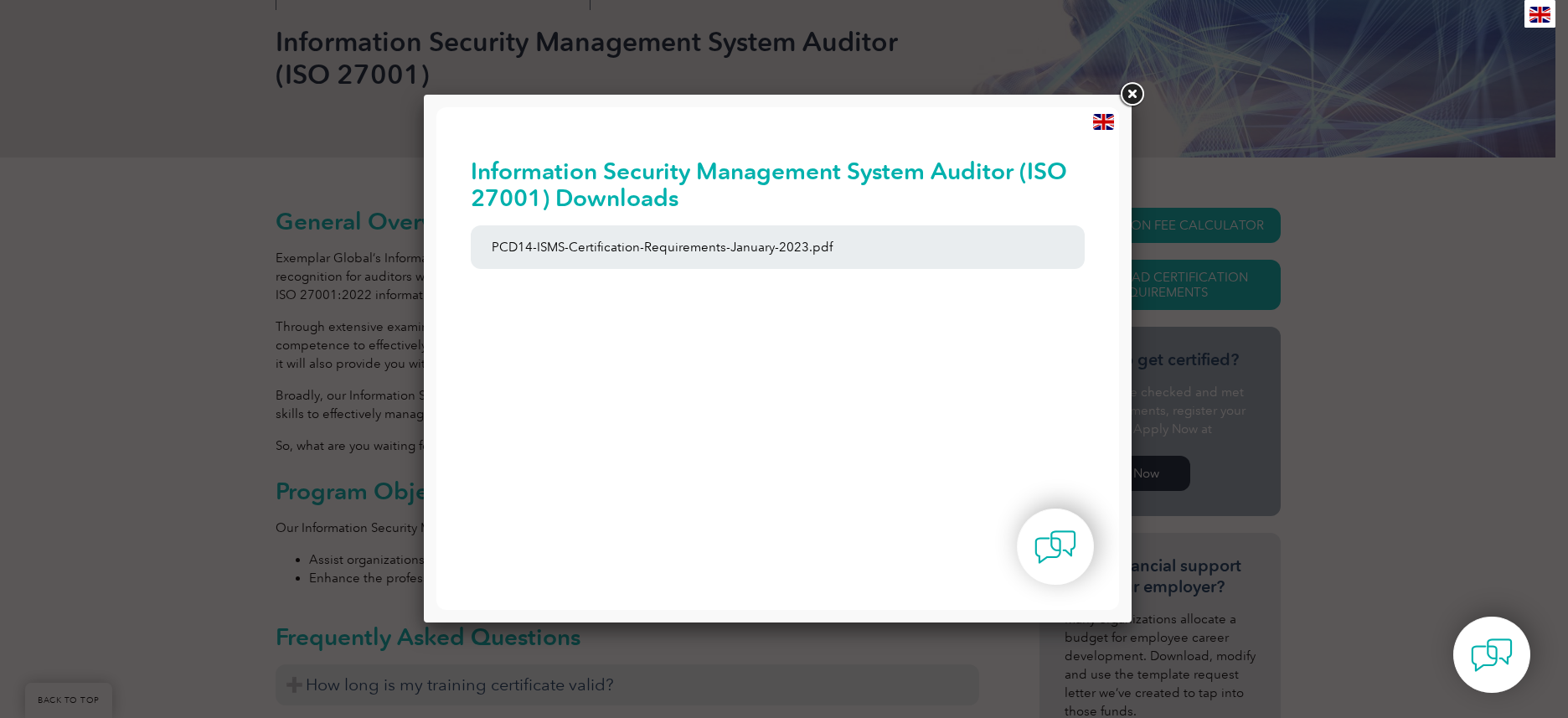
click at [1138, 98] on link at bounding box center [1131, 95] width 30 height 30
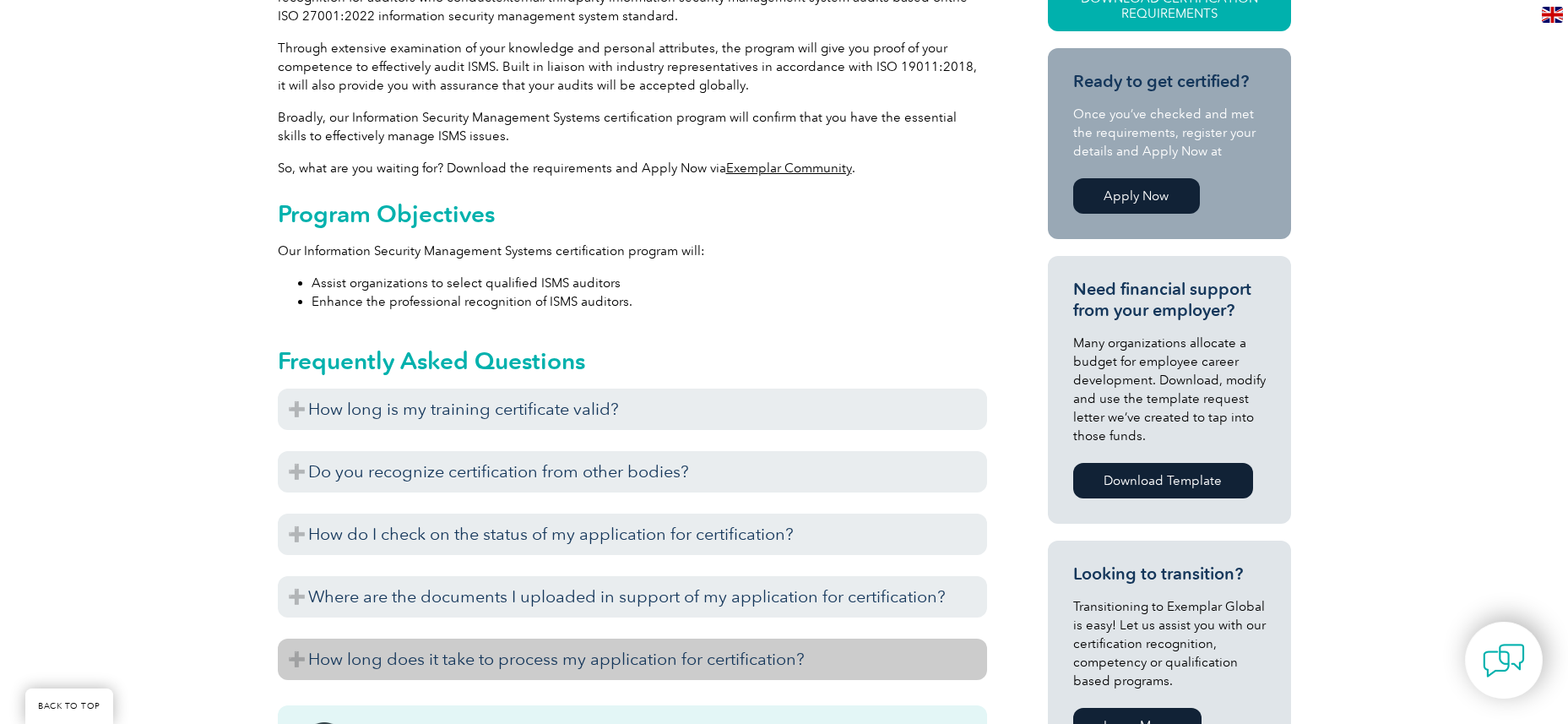
scroll to position [760, 0]
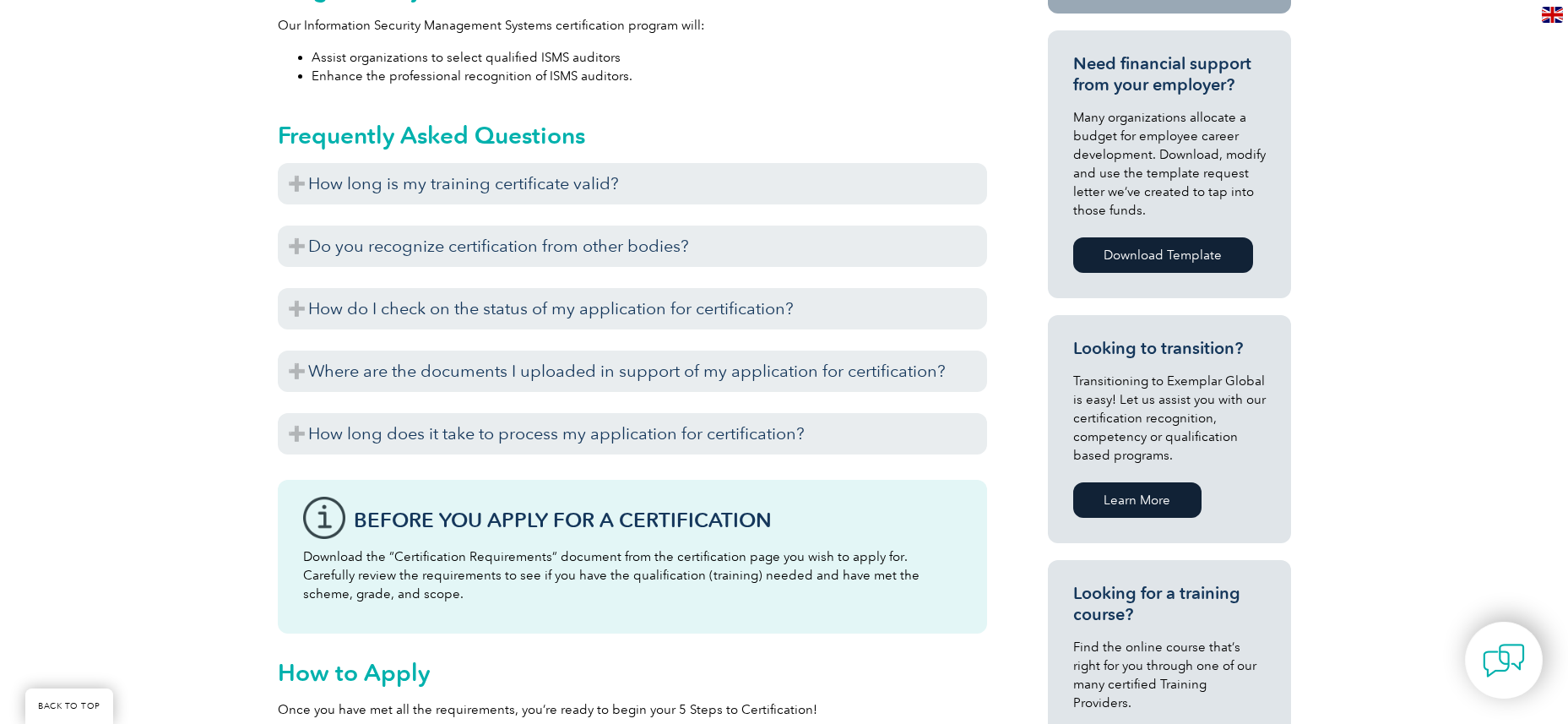
drag, startPoint x: 1509, startPoint y: 147, endPoint x: 1492, endPoint y: 147, distance: 17.0
click at [1509, 147] on div "General Overview Exemplar Global’s Information Security Management System (ISMS…" at bounding box center [784, 401] width 1568 height 1499
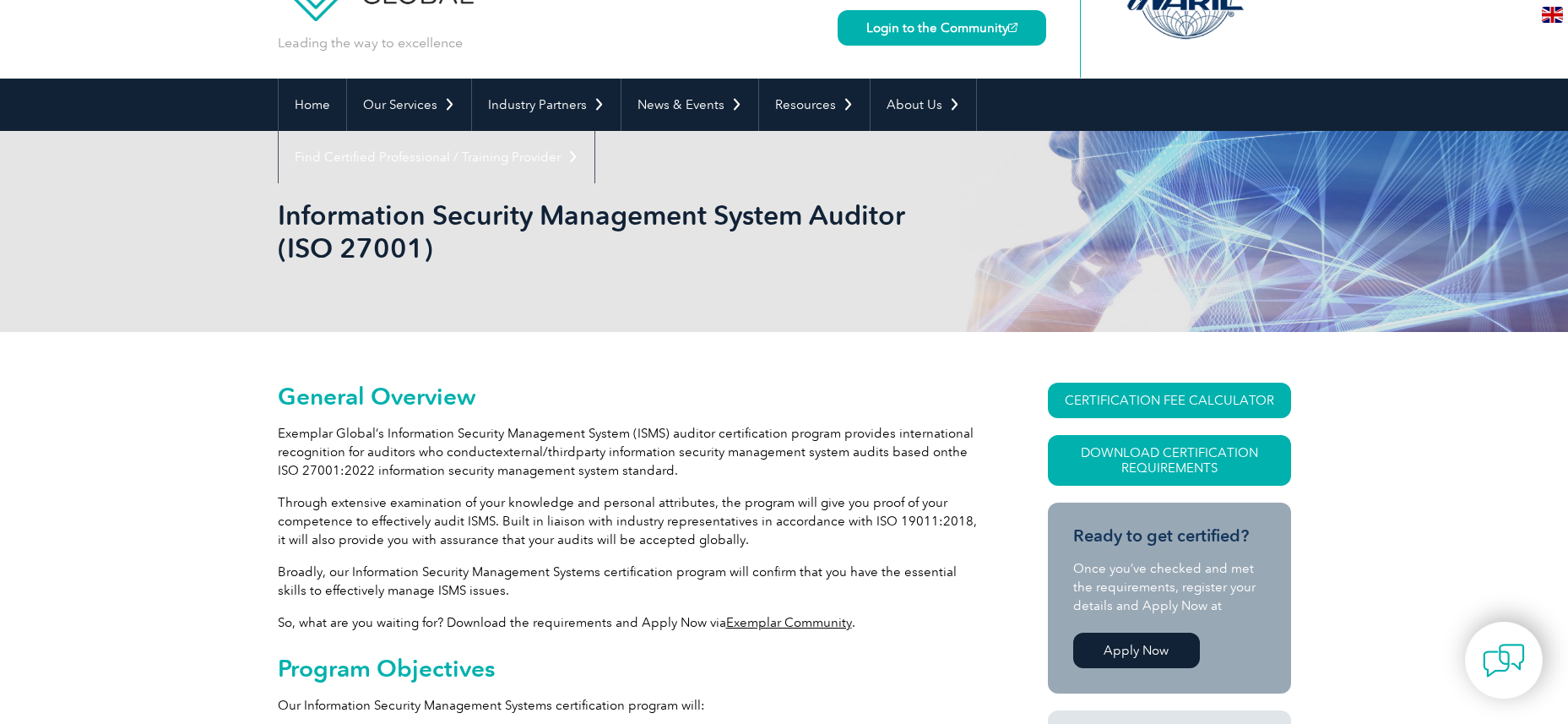
scroll to position [0, 0]
